Goal: Task Accomplishment & Management: Complete application form

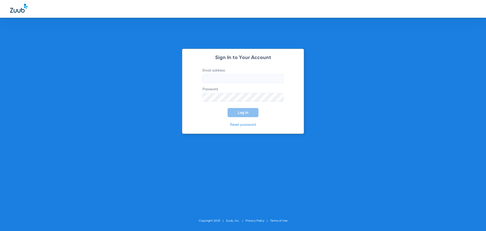
type input "[EMAIL_ADDRESS][DOMAIN_NAME]"
click at [247, 114] on span "Log In" at bounding box center [243, 112] width 11 height 4
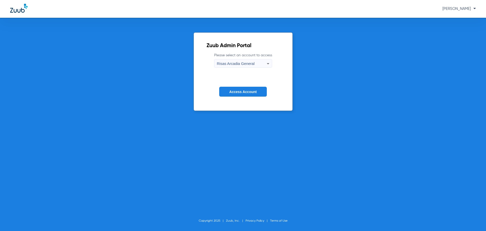
click at [245, 94] on button "Access Account" at bounding box center [243, 92] width 48 height 10
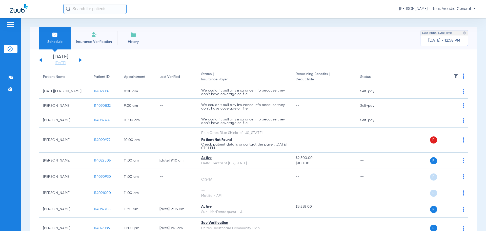
click at [96, 40] on span "Insurance Verification" at bounding box center [93, 41] width 39 height 5
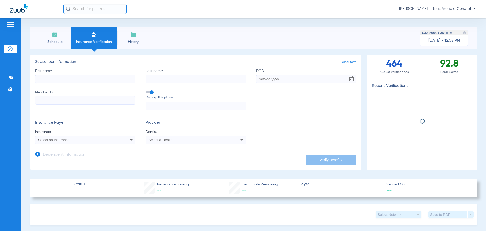
click at [100, 80] on input "First name" at bounding box center [85, 79] width 100 height 9
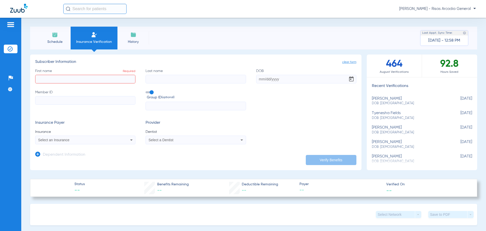
paste input "[PERSON_NAME]"
click at [55, 79] on input "[PERSON_NAME]" at bounding box center [85, 79] width 100 height 9
type input "[PERSON_NAME]"
click at [158, 80] on input "Last name" at bounding box center [196, 79] width 100 height 9
paste input "[PERSON_NAME]"
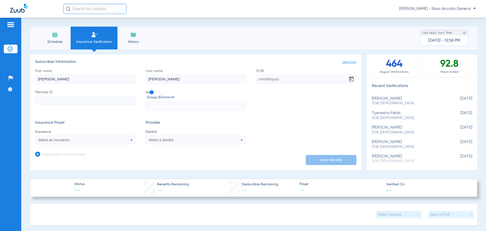
click at [165, 80] on input "[PERSON_NAME]" at bounding box center [196, 79] width 100 height 9
type input "[PERSON_NAME]"
click at [103, 102] on input "Member ID" at bounding box center [85, 100] width 100 height 9
click at [65, 100] on input "Member ID Required" at bounding box center [85, 100] width 100 height 9
paste input "213026307"
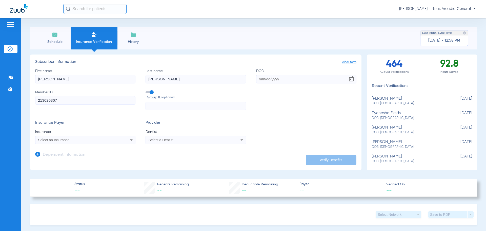
type input "213026307"
click at [67, 137] on div "Select an Insurance" at bounding box center [85, 140] width 100 height 6
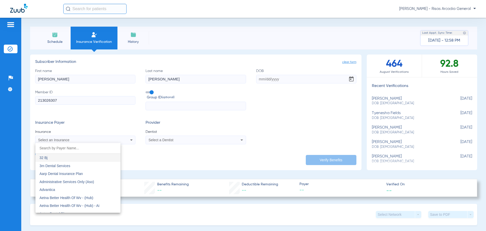
click at [86, 145] on input "dropdown search" at bounding box center [77, 148] width 85 height 10
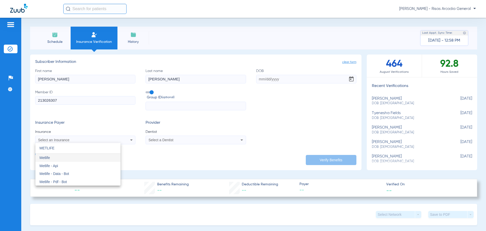
type input "METLIFE"
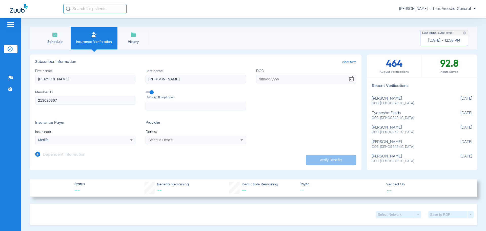
click at [169, 138] on span "Select a Dentist" at bounding box center [161, 140] width 25 height 4
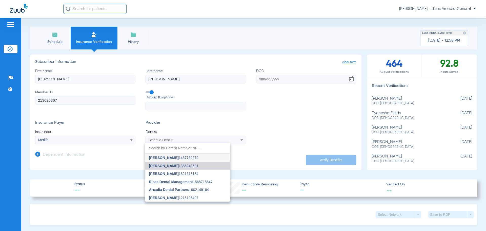
click at [165, 168] on mat-option "[PERSON_NAME] 1386242691" at bounding box center [187, 165] width 85 height 8
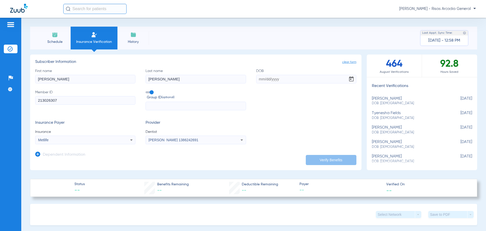
click at [119, 101] on input "213026307" at bounding box center [85, 100] width 100 height 9
click at [206, 145] on app-dependent-form "Dependent Information" at bounding box center [195, 152] width 321 height 17
click at [207, 142] on div "[PERSON_NAME] 1386242691" at bounding box center [196, 140] width 100 height 6
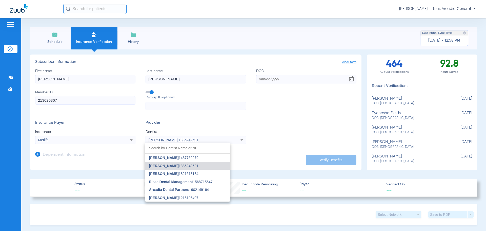
click at [96, 139] on div at bounding box center [243, 115] width 486 height 231
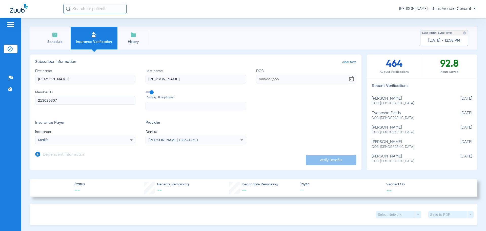
click at [96, 139] on div "Metlife" at bounding box center [76, 140] width 76 height 4
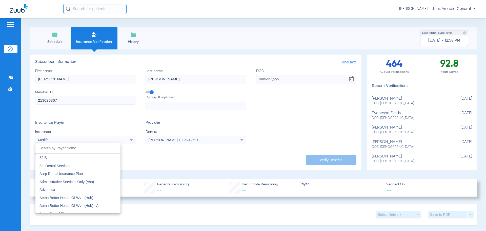
scroll to position [2469, 0]
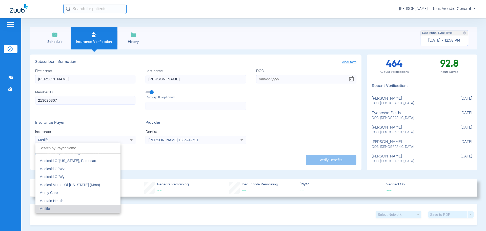
click at [63, 208] on mat-option "Metlife" at bounding box center [77, 208] width 85 height 8
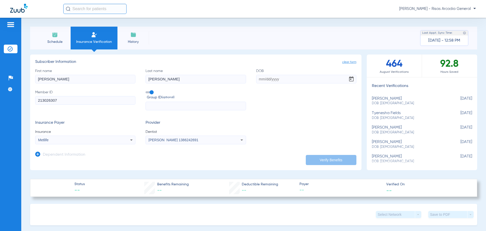
click at [264, 77] on input "DOB" at bounding box center [306, 79] width 100 height 9
type input "[DATE]"
click at [336, 164] on button "Verify Benefits" at bounding box center [331, 160] width 51 height 10
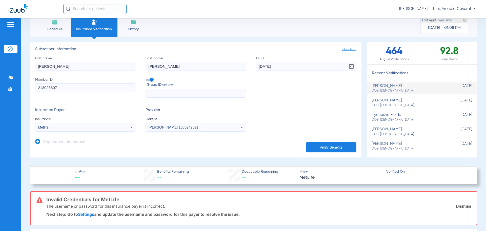
scroll to position [0, 0]
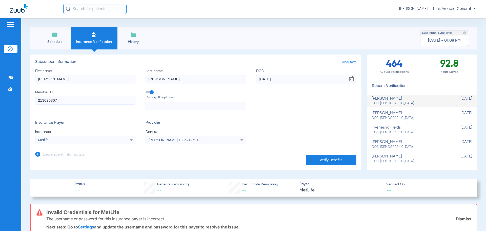
click at [68, 45] on li "Schedule" at bounding box center [55, 38] width 32 height 23
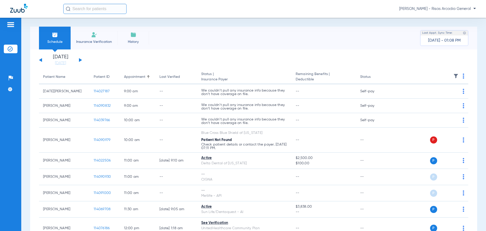
click at [82, 61] on app-single-date-navigator "[DATE] [DATE] [DATE] [DATE] [DATE] [DATE] [DATE] [DATE] [DATE] [DATE] [DATE] [D…" at bounding box center [253, 59] width 429 height 11
click at [81, 61] on div "[DATE] [DATE] [DATE] [DATE] [DATE] [DATE] [DATE] [DATE] [DATE] [DATE] [DATE] [D…" at bounding box center [60, 59] width 43 height 11
click at [80, 60] on button at bounding box center [80, 60] width 3 height 4
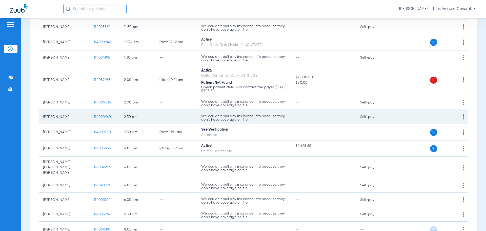
scroll to position [202, 0]
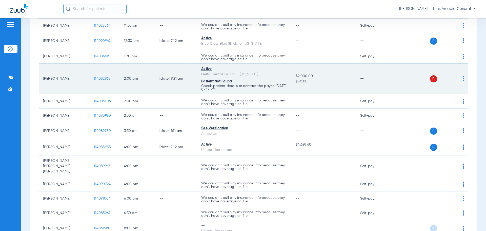
click at [461, 80] on td "P S" at bounding box center [429, 79] width 78 height 30
click at [463, 80] on img at bounding box center [464, 78] width 2 height 5
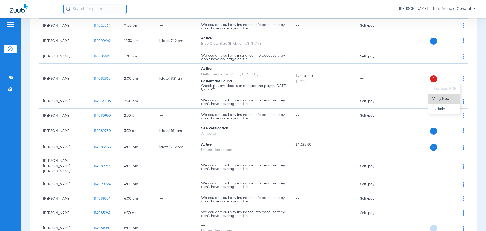
click at [451, 98] on span "Verify Now" at bounding box center [444, 99] width 24 height 4
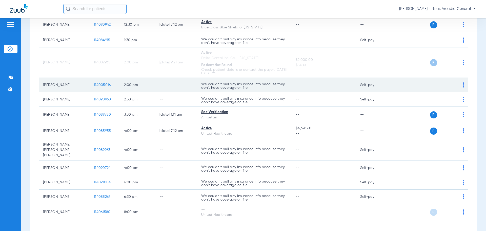
scroll to position [228, 0]
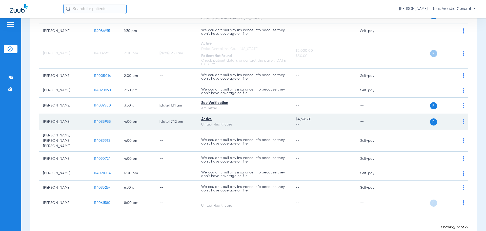
click at [463, 121] on img at bounding box center [464, 121] width 2 height 5
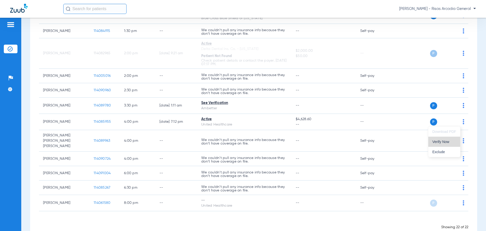
click at [444, 142] on span "Verify Now" at bounding box center [444, 142] width 24 height 4
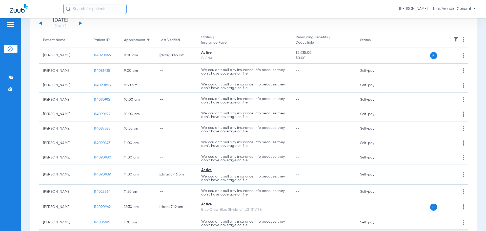
scroll to position [0, 0]
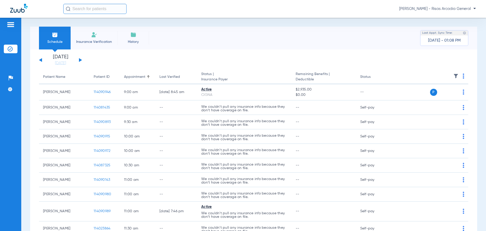
click at [463, 76] on img at bounding box center [464, 75] width 2 height 5
click at [410, 66] on div at bounding box center [243, 115] width 486 height 231
click at [463, 77] on img at bounding box center [464, 75] width 2 height 5
click at [452, 98] on button "Verify All" at bounding box center [441, 96] width 38 height 10
click at [140, 39] on span "History" at bounding box center [133, 41] width 24 height 5
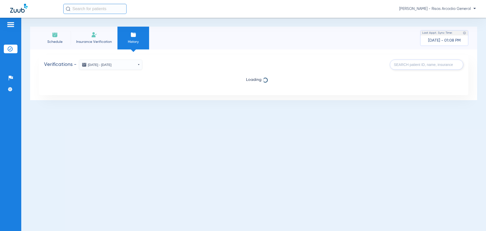
click at [57, 36] on img at bounding box center [55, 35] width 6 height 6
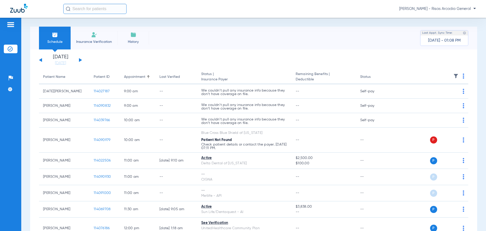
click at [80, 61] on button at bounding box center [80, 60] width 3 height 4
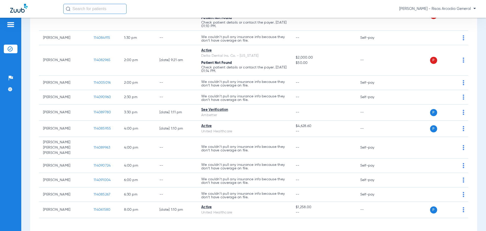
scroll to position [249, 0]
